Goal: Task Accomplishment & Management: Manage account settings

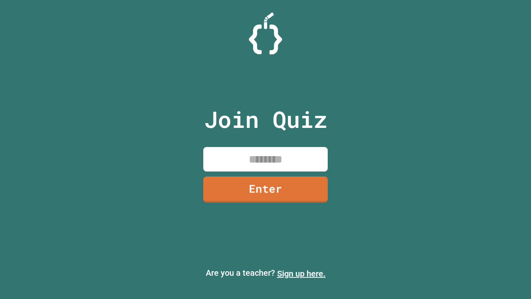
click at [301, 274] on link "Sign up here." at bounding box center [301, 274] width 49 height 10
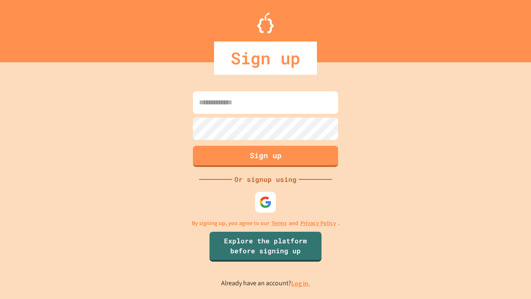
click at [301, 283] on link "Log in." at bounding box center [300, 283] width 19 height 9
